Goal: Find specific page/section: Find specific page/section

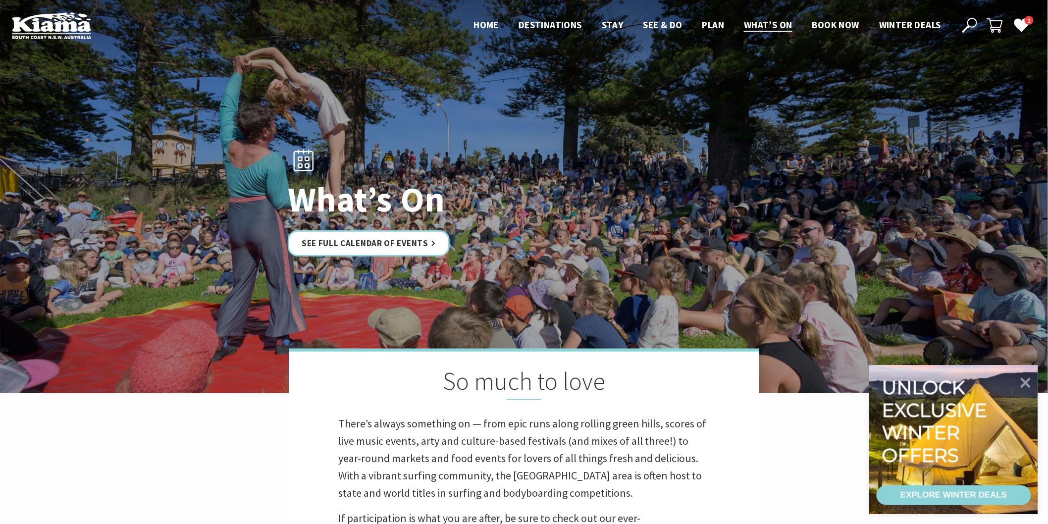
click at [382, 246] on link "See Full Calendar of Events" at bounding box center [369, 243] width 162 height 26
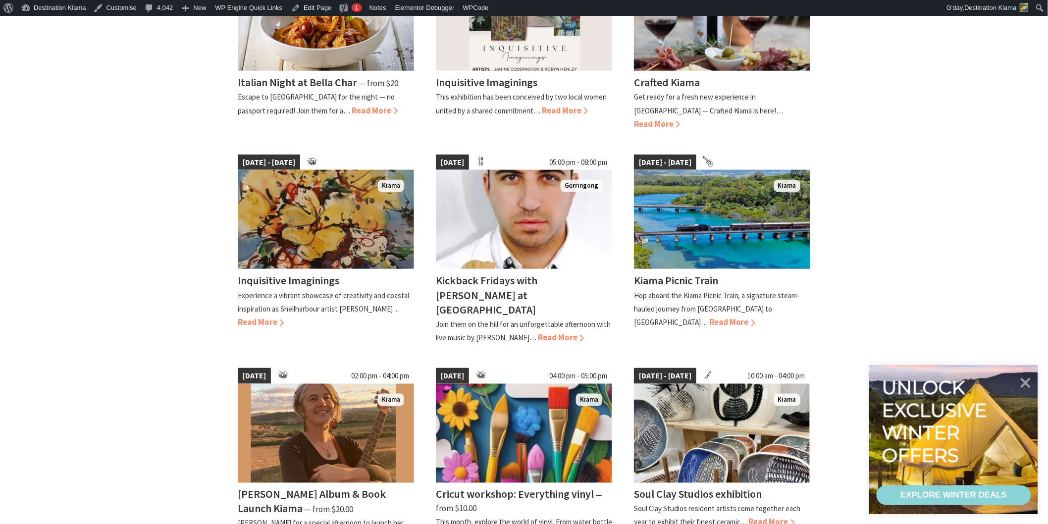
scroll to position [385, 0]
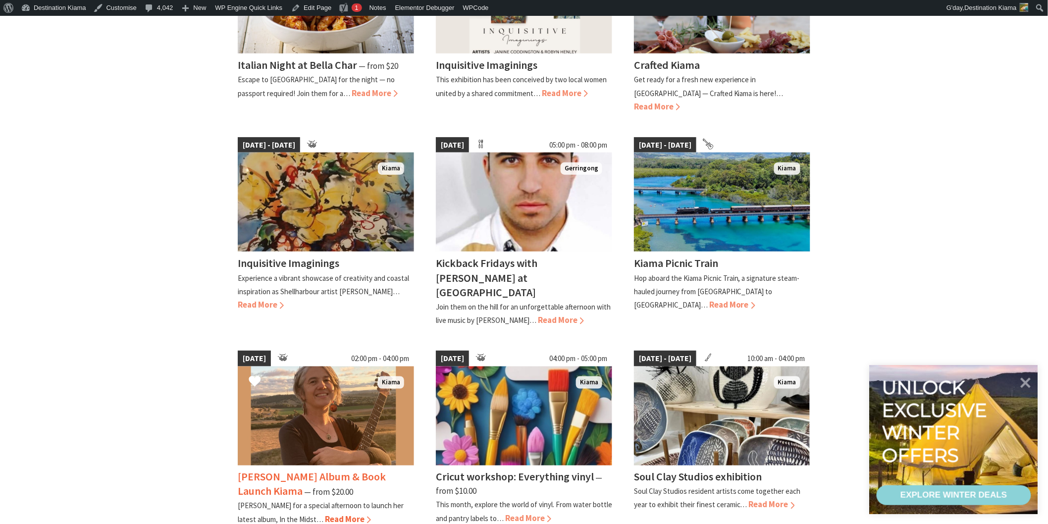
click at [309, 366] on img at bounding box center [326, 415] width 176 height 99
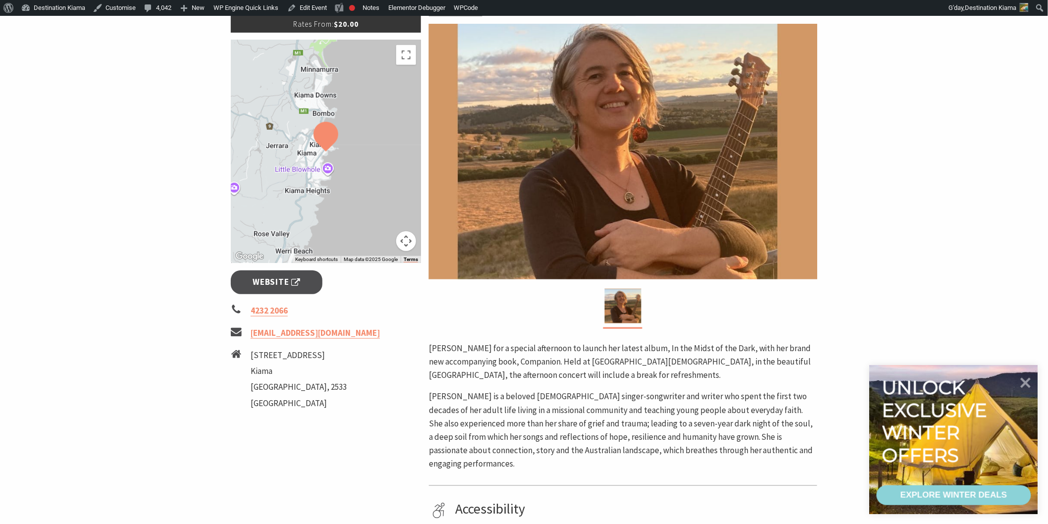
scroll to position [220, 0]
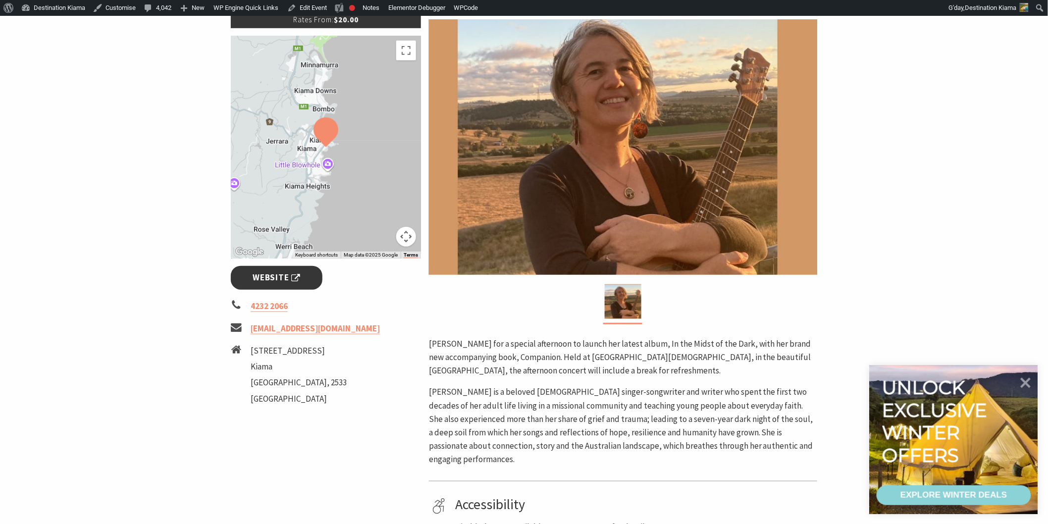
click at [272, 271] on span "Website" at bounding box center [277, 277] width 48 height 13
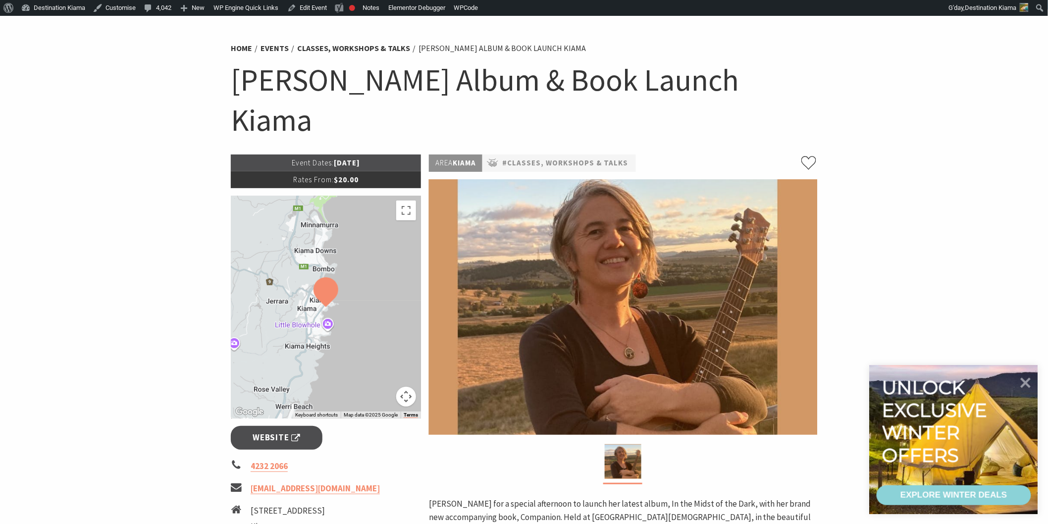
scroll to position [55, 0]
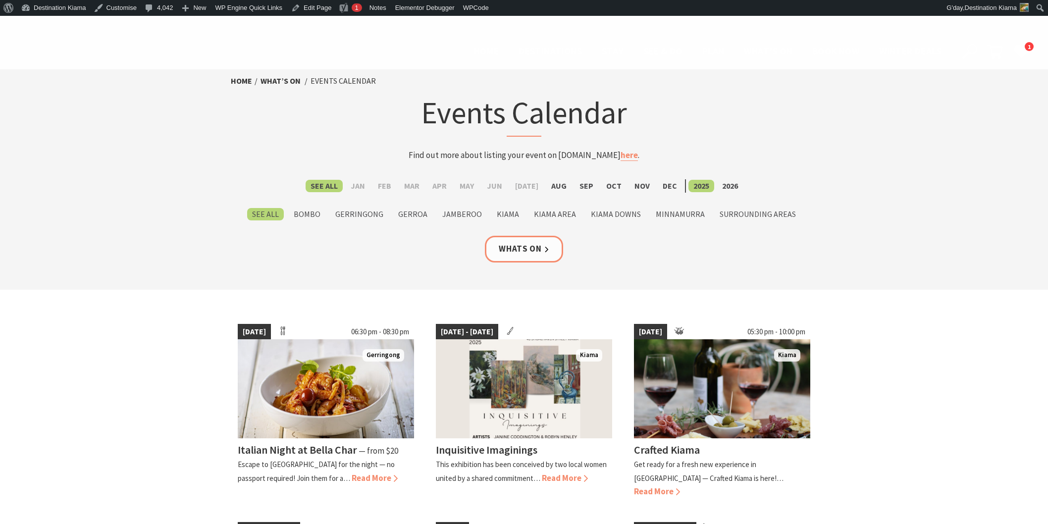
scroll to position [385, 0]
